Goal: Information Seeking & Learning: Learn about a topic

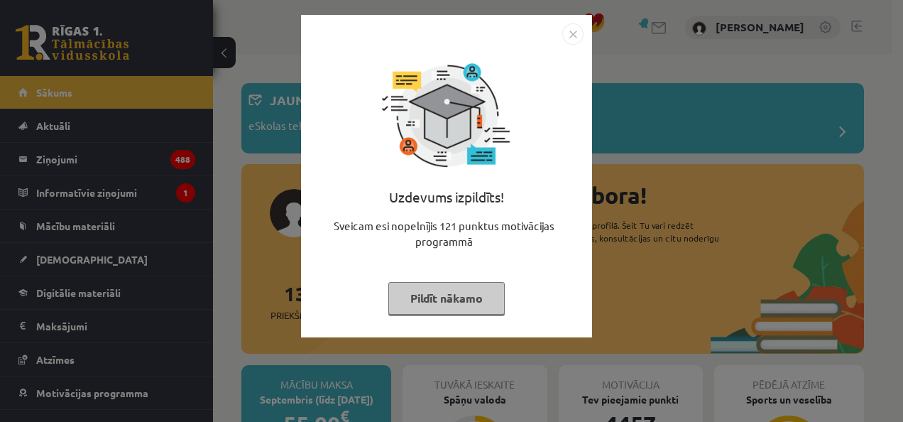
click at [464, 298] on button "Pildīt nākamo" at bounding box center [446, 298] width 116 height 33
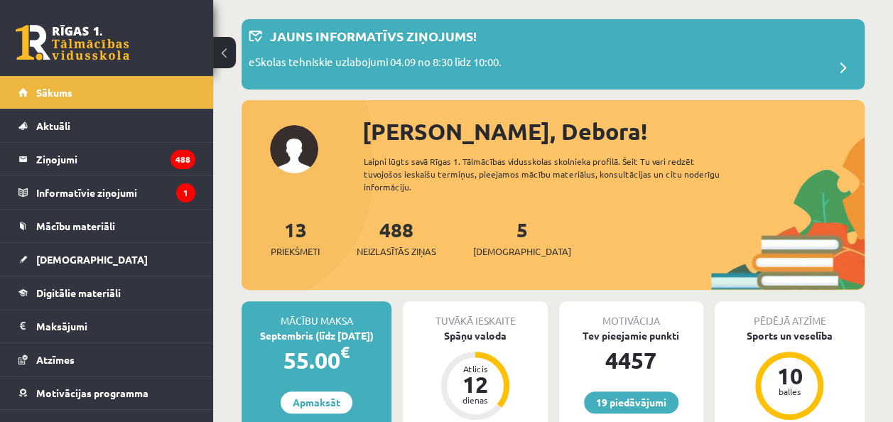
scroll to position [142, 0]
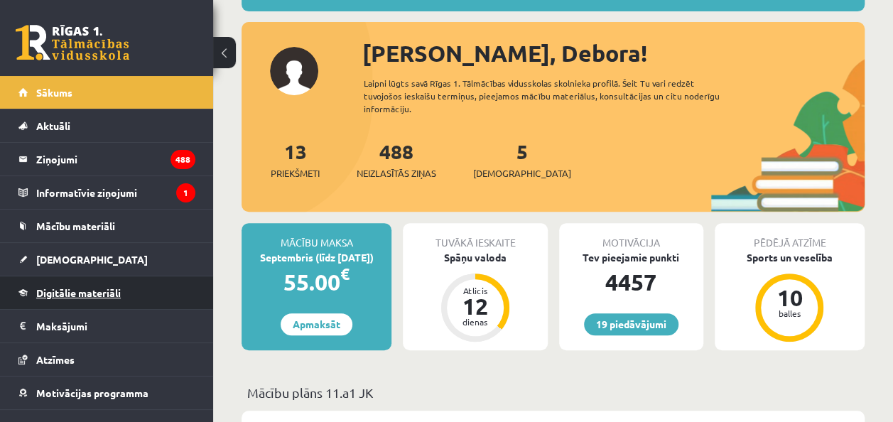
click at [104, 291] on span "Digitālie materiāli" at bounding box center [78, 292] width 85 height 13
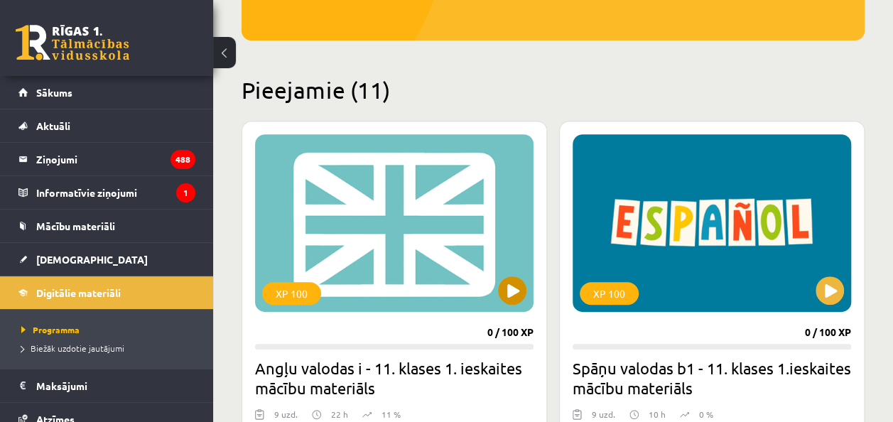
scroll to position [426, 0]
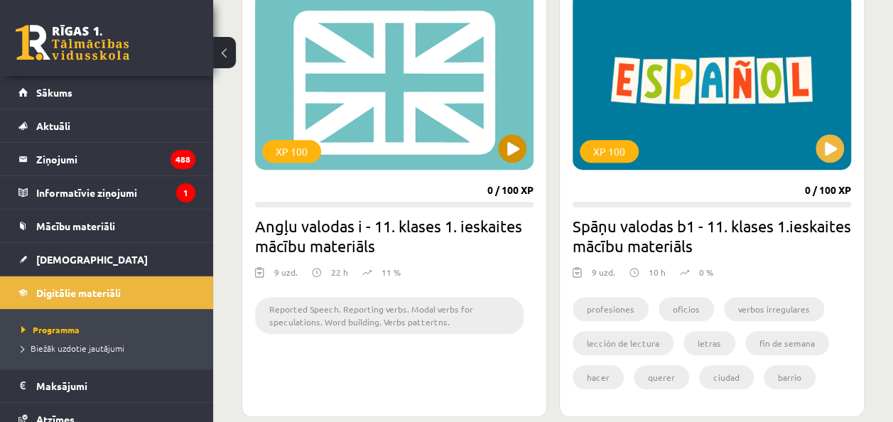
click at [499, 155] on div "XP 100" at bounding box center [394, 81] width 278 height 178
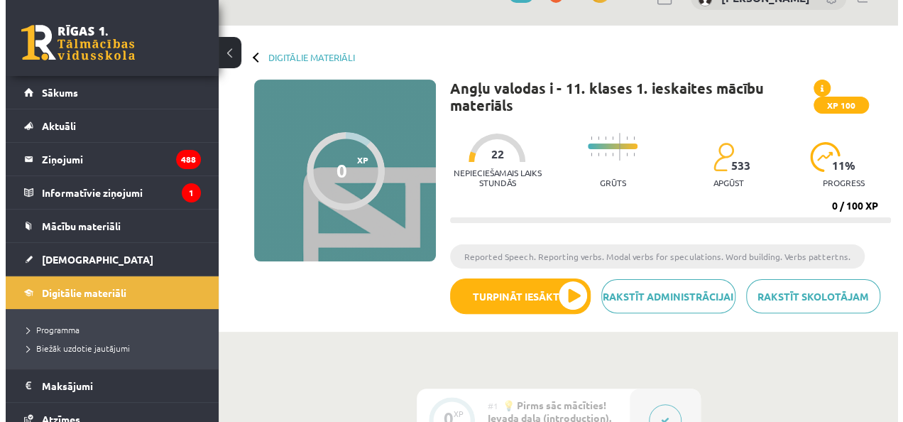
scroll to position [71, 0]
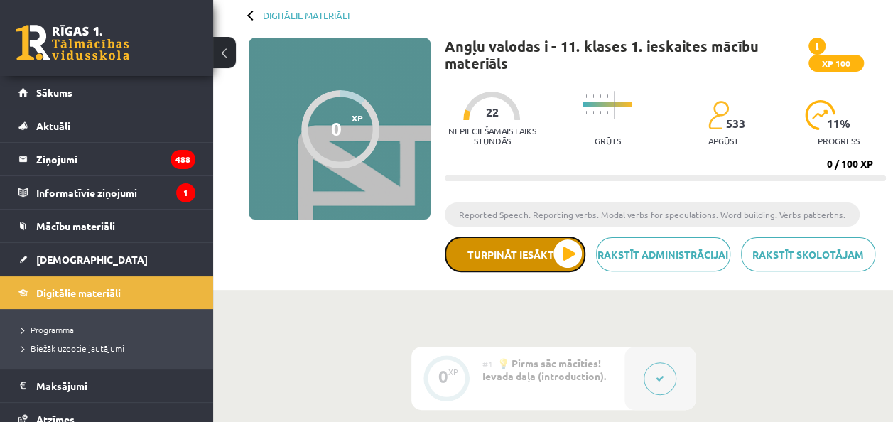
click at [537, 254] on button "Turpināt iesākto" at bounding box center [515, 254] width 141 height 36
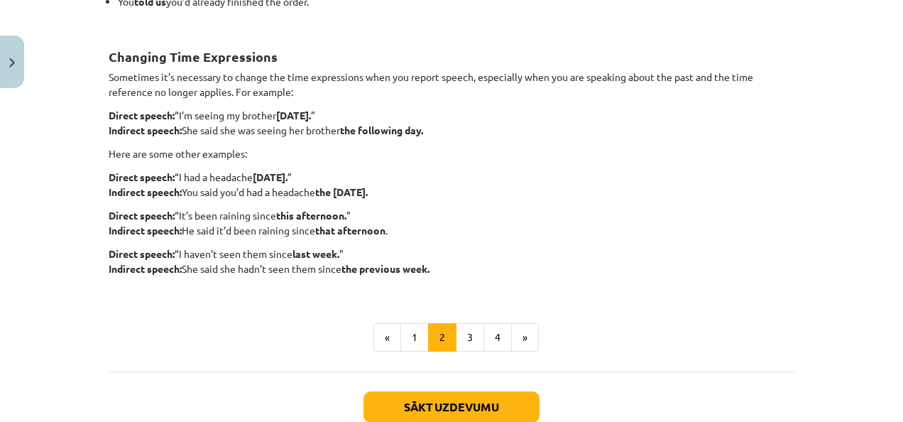
scroll to position [388, 0]
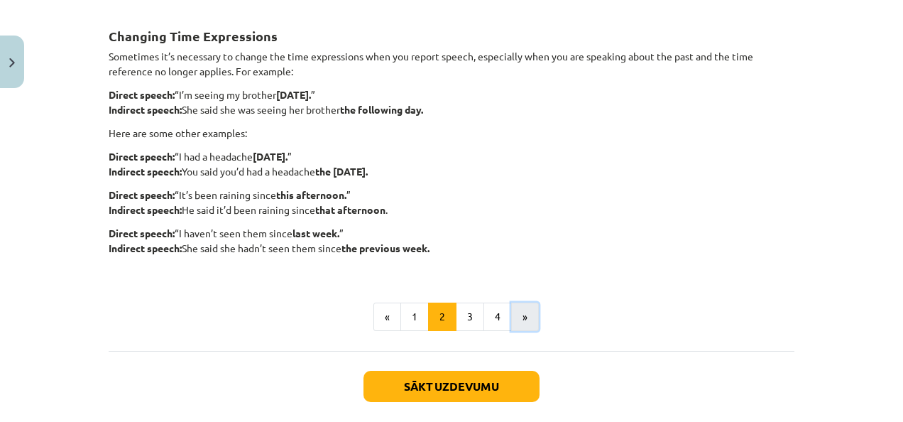
click at [514, 315] on button "»" at bounding box center [525, 317] width 28 height 28
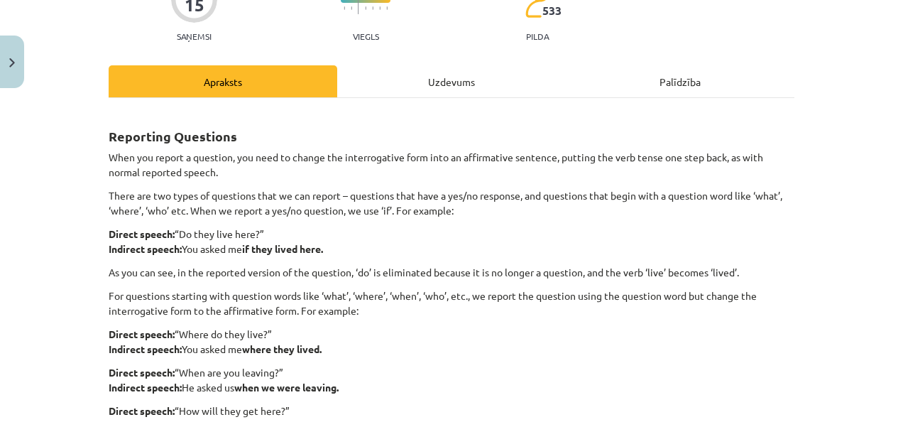
scroll to position [111, 0]
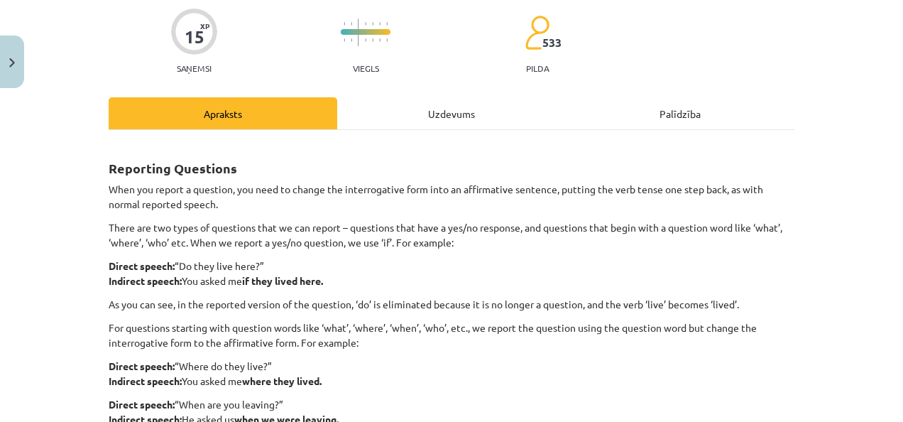
click at [381, 184] on p "When you report a question, you need to change the interrogative form into an a…" at bounding box center [452, 197] width 686 height 30
copy p "interrogative"
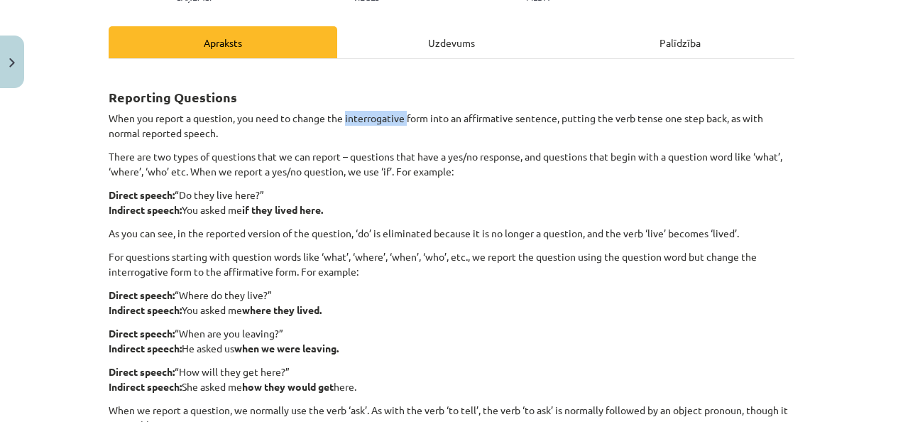
scroll to position [254, 0]
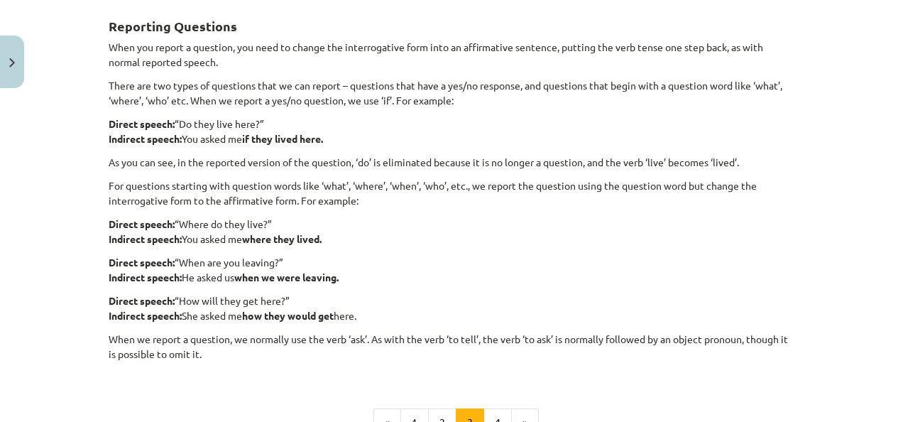
click at [313, 146] on div "Reporting Questions When you report a question, you need to change the interrog…" at bounding box center [452, 189] width 686 height 376
click at [245, 239] on strong "where they lived." at bounding box center [282, 238] width 80 height 13
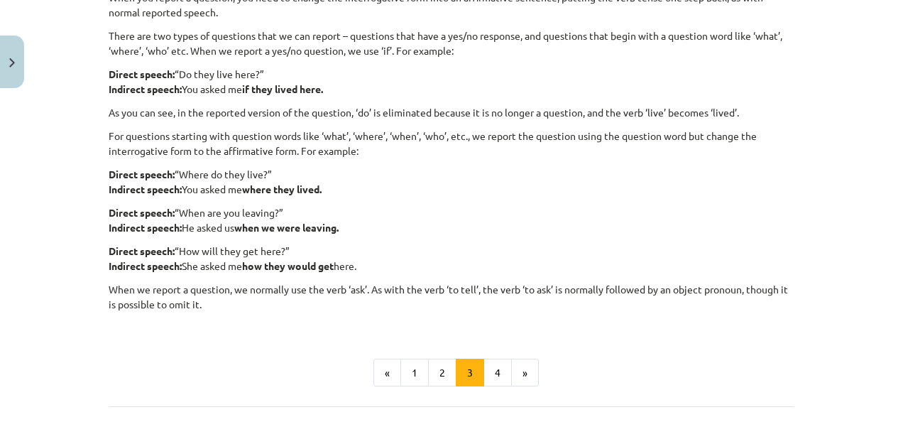
scroll to position [325, 0]
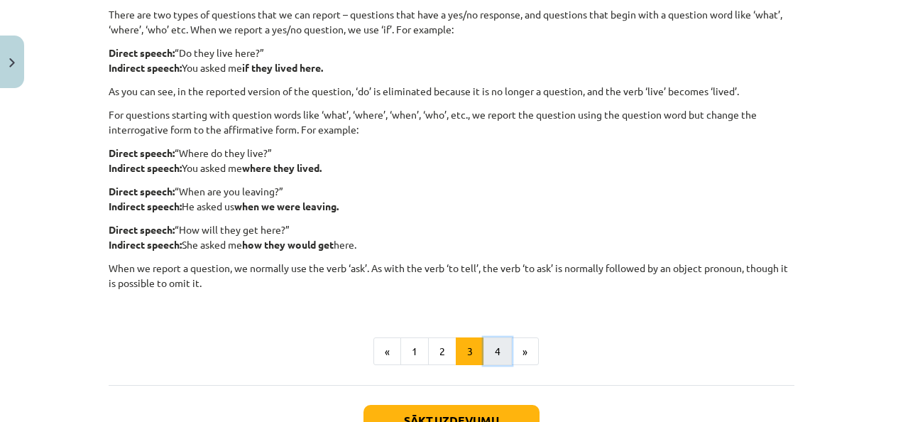
click at [491, 339] on button "4" at bounding box center [498, 351] width 28 height 28
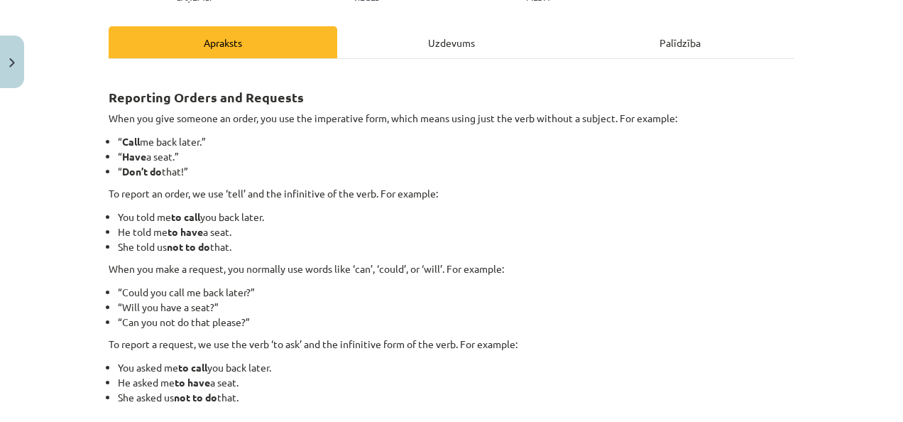
scroll to position [254, 0]
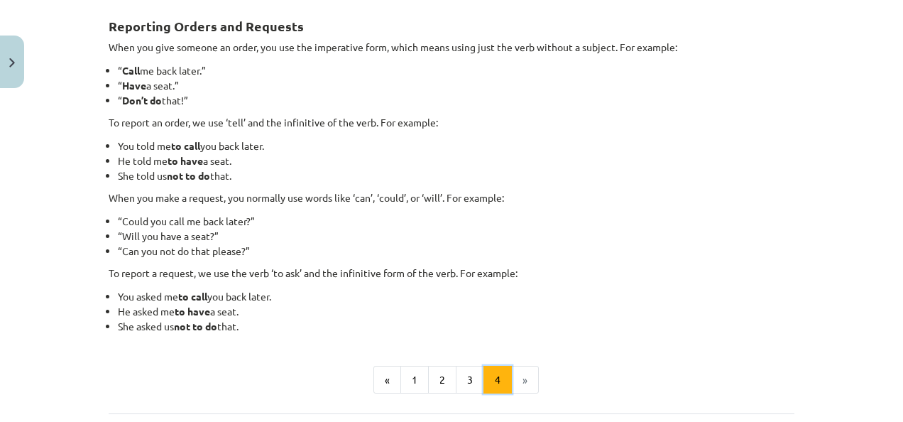
click at [484, 366] on button "4" at bounding box center [498, 380] width 28 height 28
click at [224, 214] on li "“Could you call me back later?”" at bounding box center [456, 221] width 677 height 15
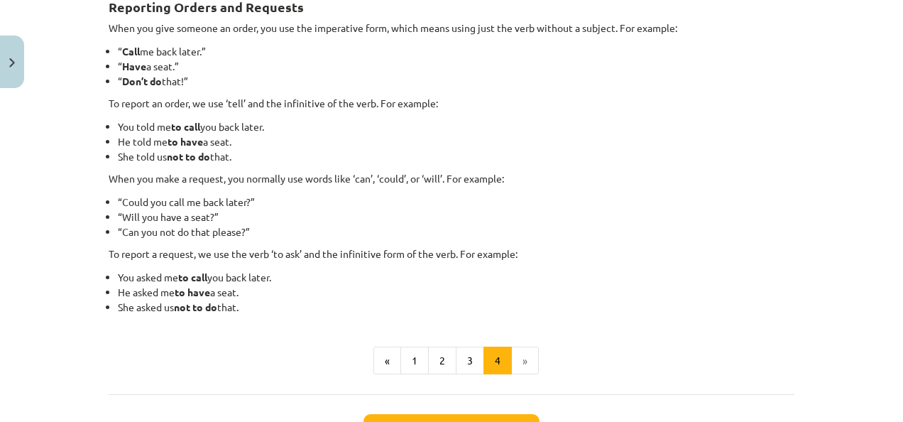
scroll to position [325, 0]
